Goal: Transaction & Acquisition: Purchase product/service

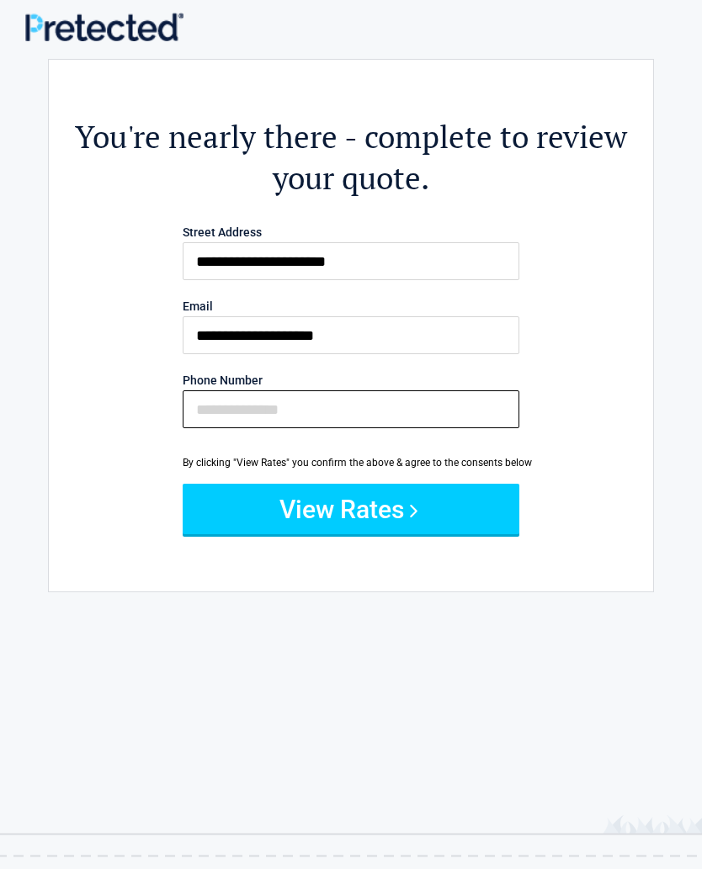
click at [215, 413] on input "Phone Number" at bounding box center [351, 409] width 337 height 38
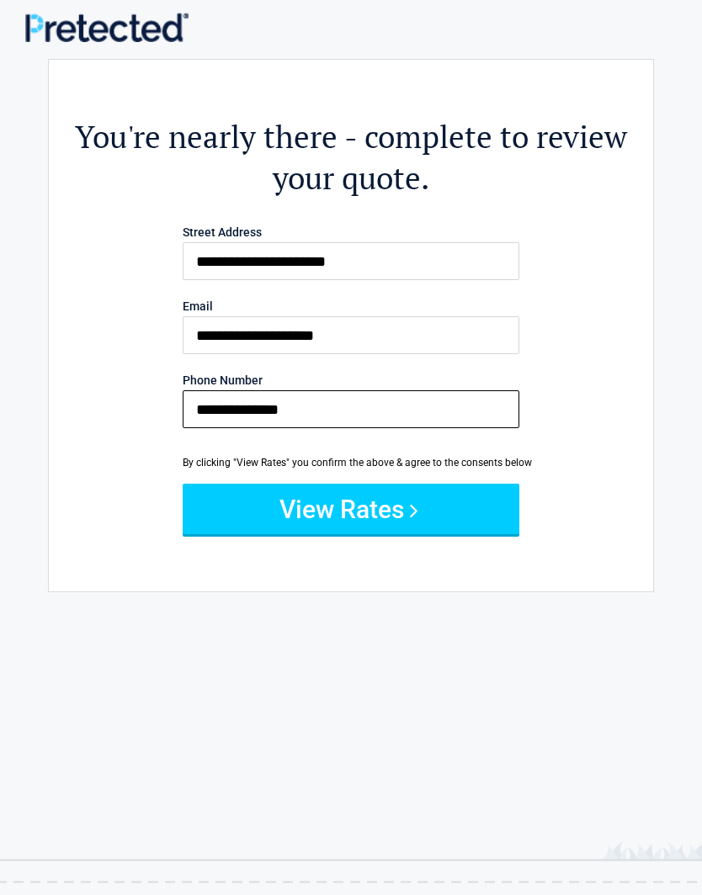
type input "**********"
click at [374, 521] on button "View Rates" at bounding box center [351, 509] width 337 height 50
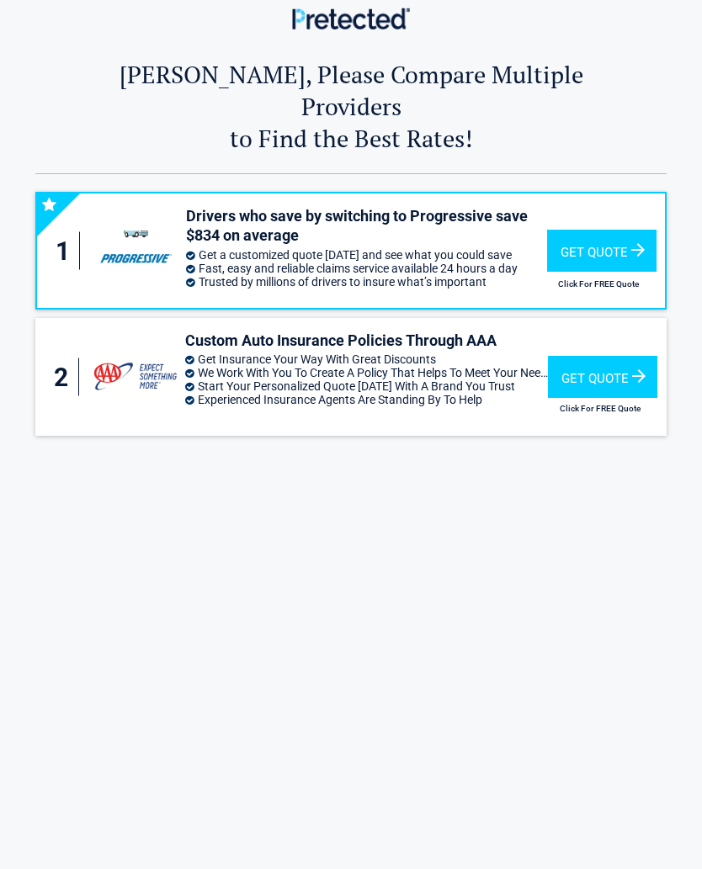
click at [592, 356] on div "Get Quote" at bounding box center [602, 377] width 109 height 42
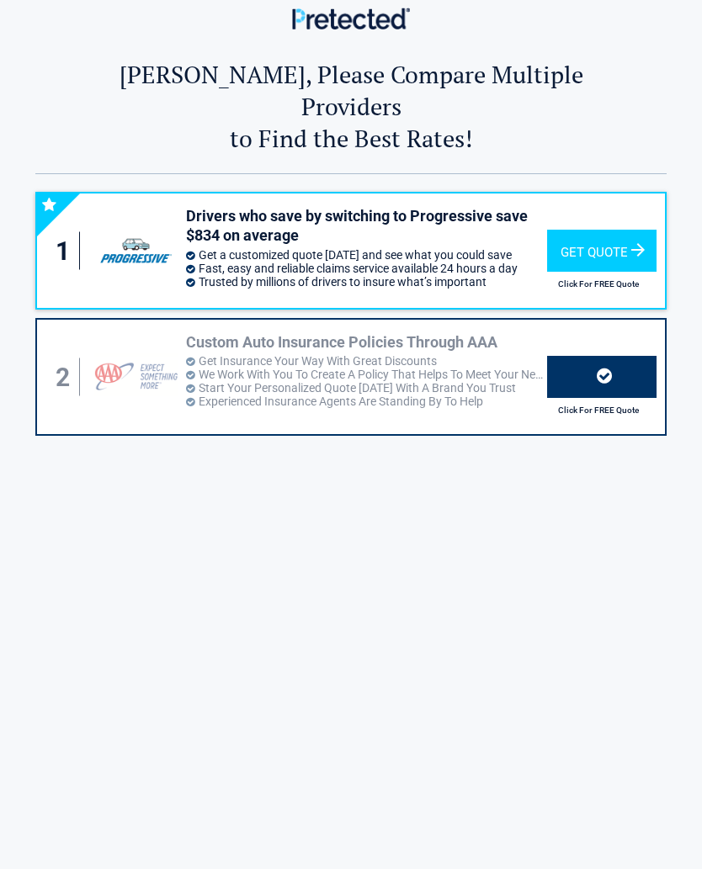
click at [412, 368] on li "We Work With You To Create A Policy That Helps To Meet Your Needs" at bounding box center [366, 374] width 361 height 13
click at [607, 359] on div at bounding box center [601, 377] width 109 height 42
click at [595, 356] on div at bounding box center [601, 377] width 109 height 42
click at [594, 406] on h2 "Click For FREE Quote" at bounding box center [598, 410] width 103 height 9
click at [622, 359] on div at bounding box center [601, 377] width 109 height 42
